Goal: Task Accomplishment & Management: Manage account settings

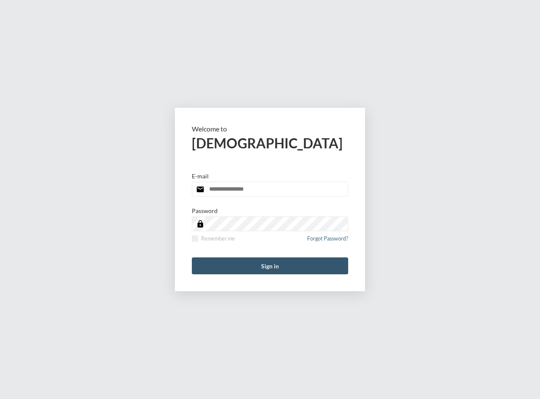
type input "**********"
click at [260, 265] on button "Sign in" at bounding box center [270, 265] width 156 height 17
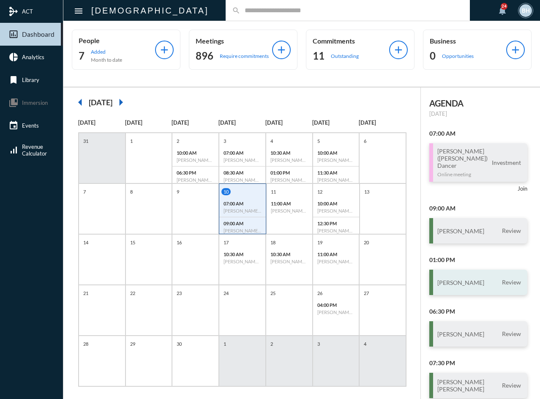
click at [484, 277] on div "[PERSON_NAME] Review" at bounding box center [478, 281] width 98 height 25
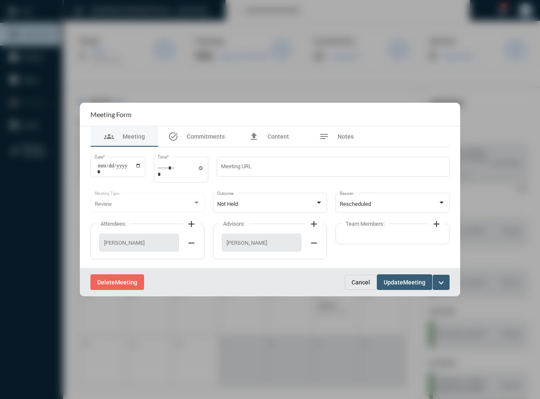
click at [355, 285] on button "Cancel" at bounding box center [360, 281] width 32 height 15
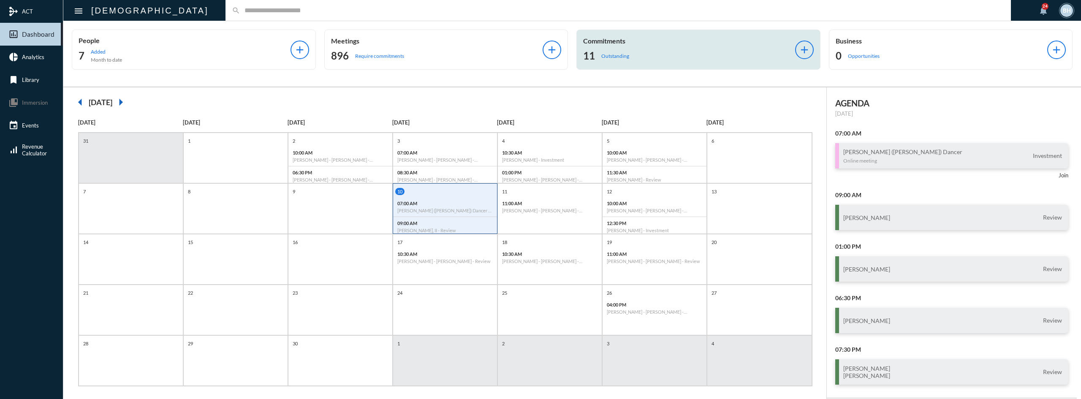
click at [539, 53] on div "11 Outstanding" at bounding box center [689, 56] width 212 height 14
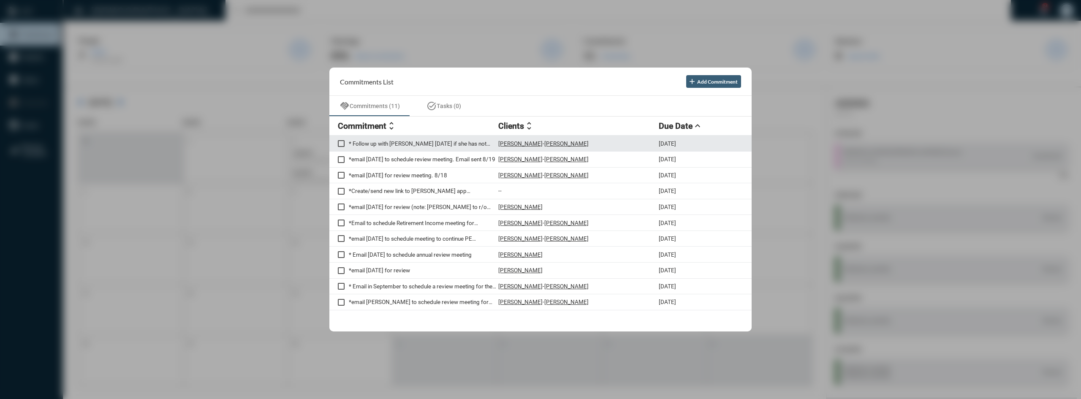
click at [426, 144] on p "* Follow up with [PERSON_NAME] [DATE] if she has not provided us a statement fo…" at bounding box center [423, 143] width 149 height 7
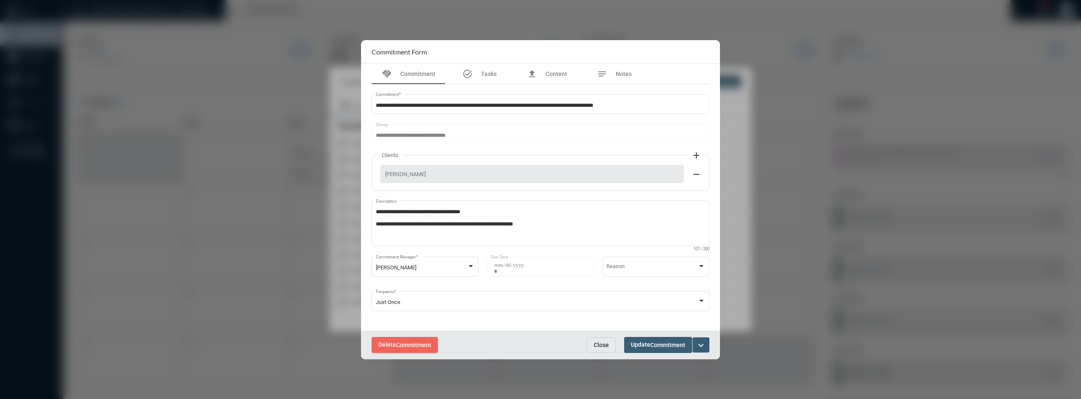
click at [539, 347] on button "Close" at bounding box center [601, 344] width 29 height 15
